Goal: Find contact information: Find contact information

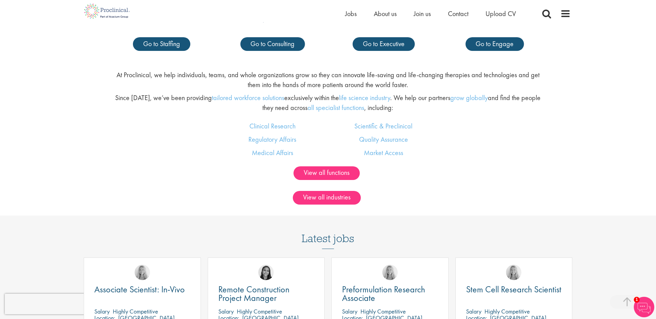
scroll to position [450, 0]
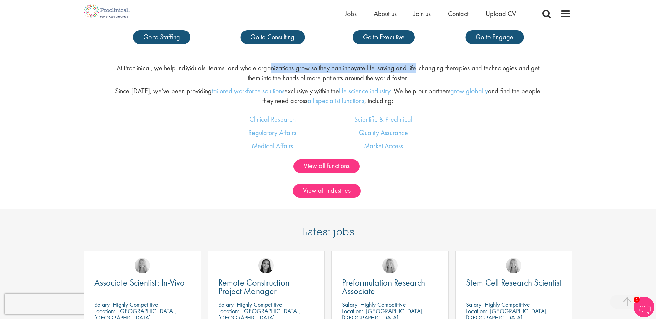
drag, startPoint x: 271, startPoint y: 66, endPoint x: 416, endPoint y: 65, distance: 144.1
click at [416, 66] on p "At Proclinical, we help individuals, teams, and whole organizations grow so the…" at bounding box center [328, 72] width 434 height 19
click at [416, 65] on p "At Proclinical, we help individuals, teams, and whole organizations grow so the…" at bounding box center [328, 72] width 434 height 19
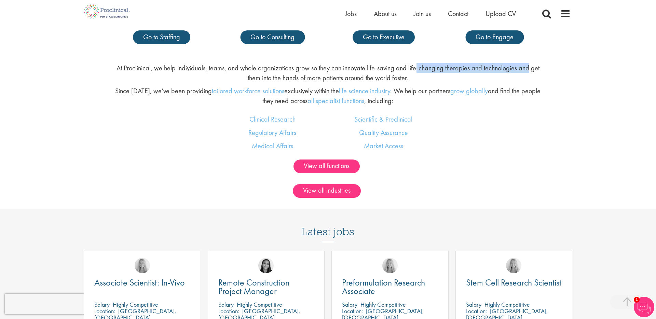
drag, startPoint x: 416, startPoint y: 65, endPoint x: 522, endPoint y: 69, distance: 107.0
click at [522, 69] on p "At Proclinical, we help individuals, teams, and whole organizations grow so the…" at bounding box center [328, 72] width 434 height 19
drag, startPoint x: 496, startPoint y: 69, endPoint x: 553, endPoint y: 71, distance: 56.7
click at [553, 71] on div "At Proclinical, we help individuals, teams, and whole organizations grow so the…" at bounding box center [328, 86] width 666 height 57
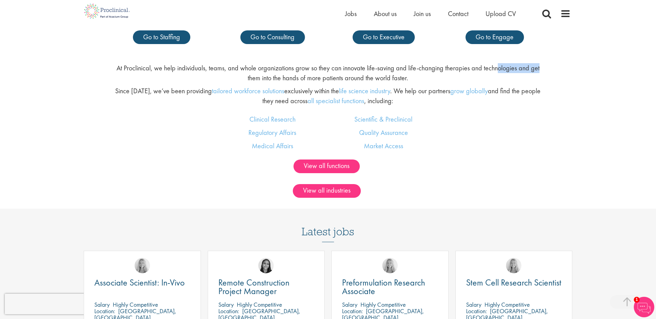
click at [553, 71] on div "At Proclinical, we help individuals, teams, and whole organizations grow so the…" at bounding box center [328, 86] width 666 height 57
drag, startPoint x: 369, startPoint y: 75, endPoint x: 439, endPoint y: 80, distance: 69.8
click at [439, 80] on p "At Proclinical, we help individuals, teams, and whole organizations grow so the…" at bounding box center [328, 72] width 434 height 19
click at [438, 80] on p "At Proclinical, we help individuals, teams, and whole organizations grow so the…" at bounding box center [328, 72] width 434 height 19
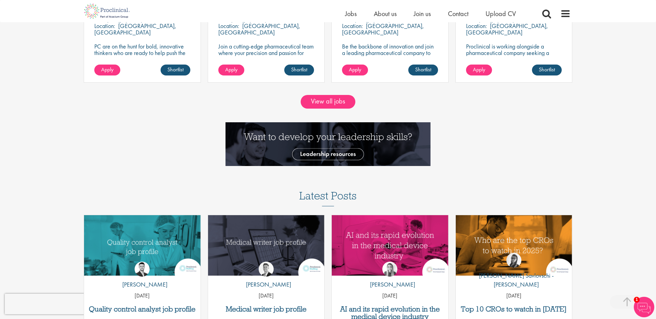
scroll to position [819, 0]
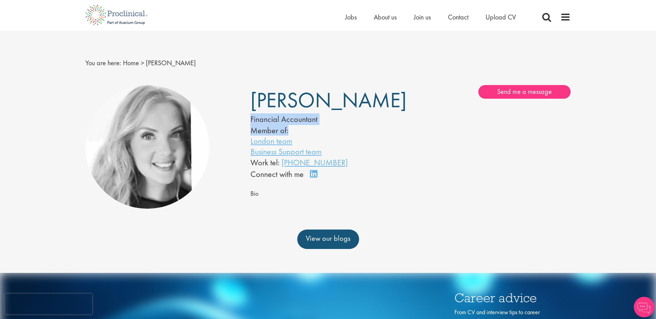
drag, startPoint x: 249, startPoint y: 118, endPoint x: 336, endPoint y: 136, distance: 88.5
click at [335, 136] on div "[PERSON_NAME] Financial Accountant Member of: London team Business Support team…" at bounding box center [327, 132] width 165 height 95
click at [336, 136] on li "London team" at bounding box center [319, 141] width 139 height 11
drag, startPoint x: 368, startPoint y: 168, endPoint x: 281, endPoint y: 164, distance: 86.8
click at [281, 164] on div "Work tel: [PHONE_NUMBER]" at bounding box center [319, 163] width 139 height 12
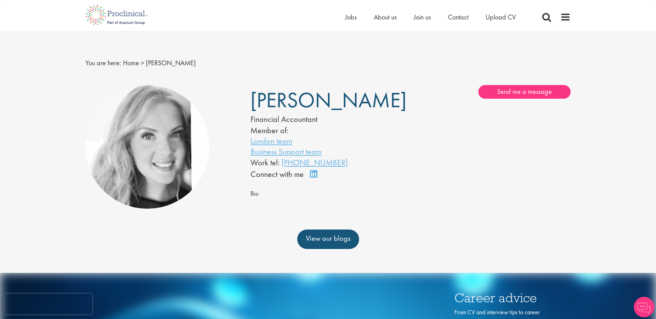
copy link "[PHONE_NUMBER]"
